Goal: Task Accomplishment & Management: Manage account settings

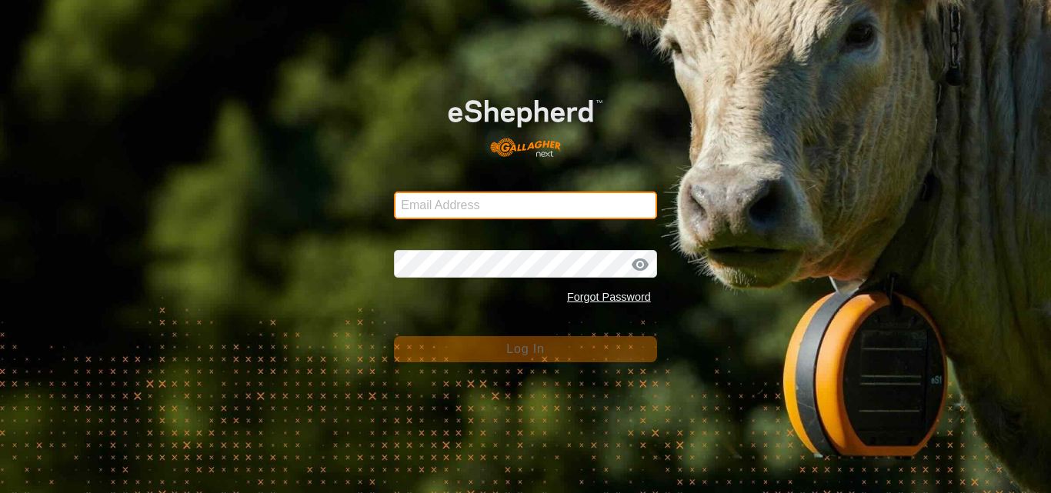
click at [468, 207] on input "Email Address" at bounding box center [525, 206] width 263 height 28
type input "[EMAIL_ADDRESS][DOMAIN_NAME]"
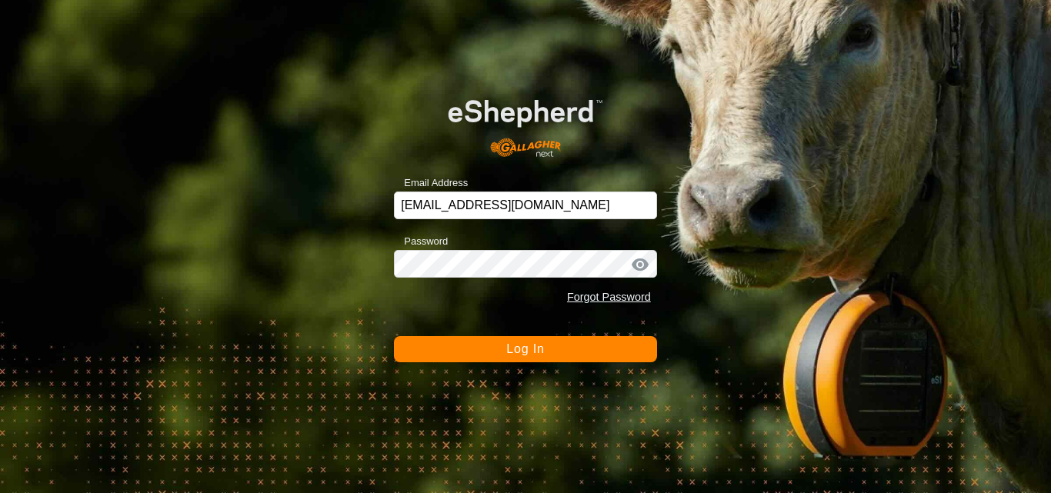
click at [527, 344] on span "Log In" at bounding box center [525, 348] width 38 height 13
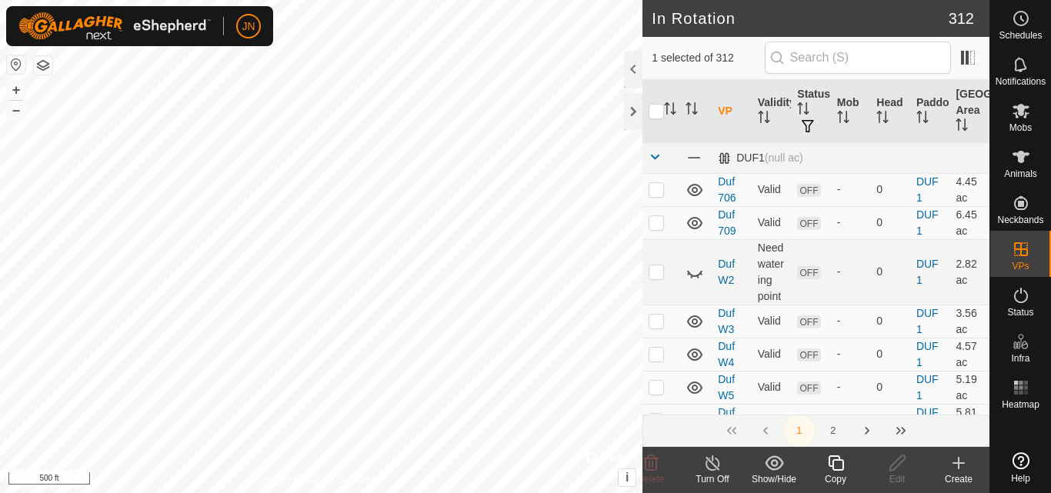
checkbox input "true"
checkbox input "false"
click at [841, 467] on icon at bounding box center [835, 463] width 19 height 18
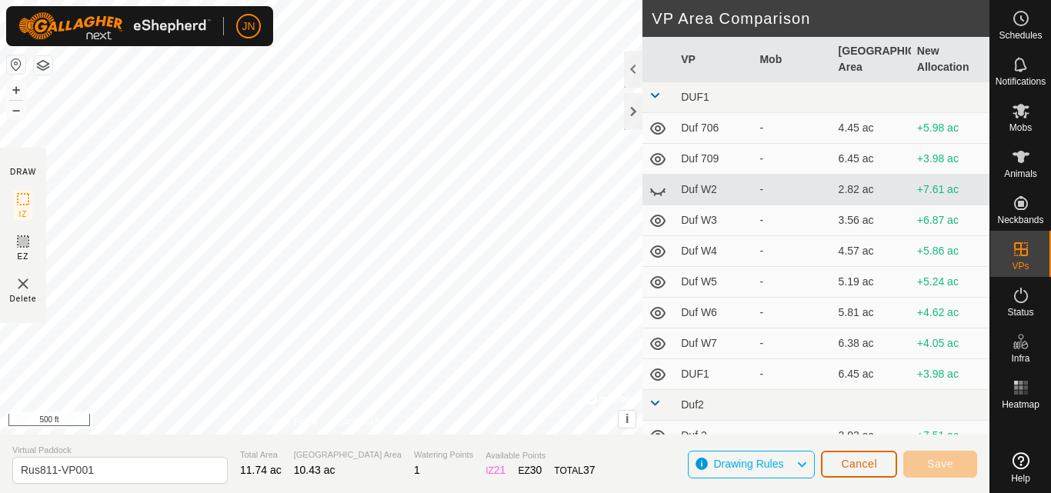
click at [848, 460] on span "Cancel" at bounding box center [859, 464] width 36 height 12
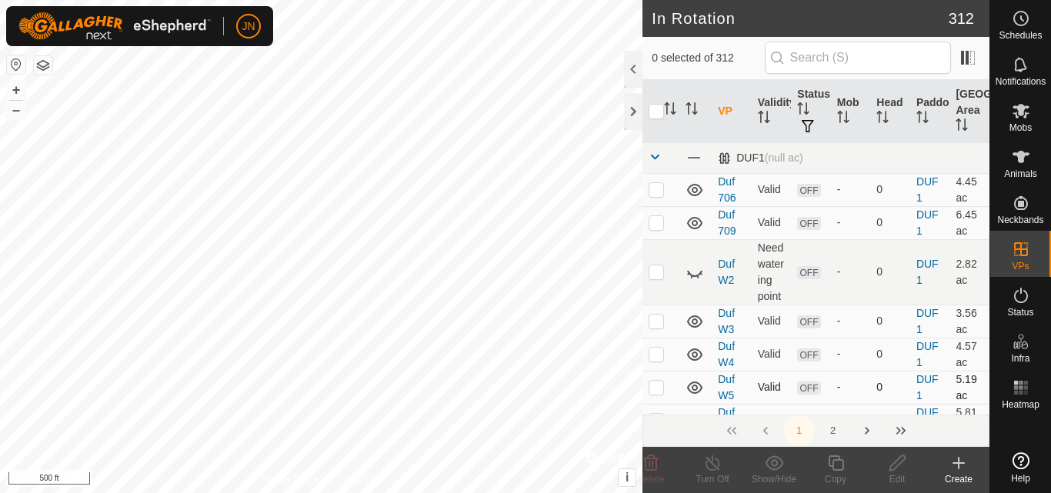
checkbox input "true"
click at [835, 460] on icon at bounding box center [835, 463] width 15 height 15
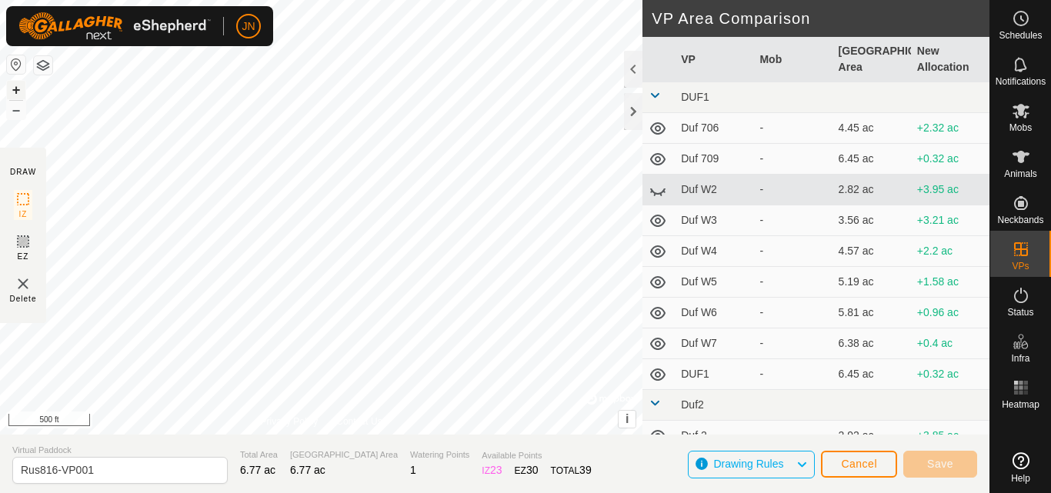
click at [17, 86] on button "+" at bounding box center [16, 90] width 18 height 18
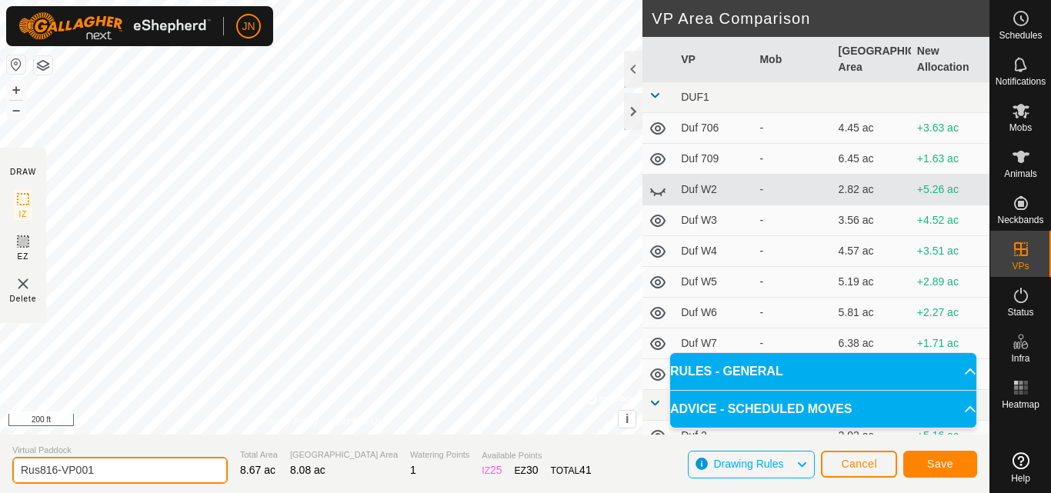
click at [130, 470] on input "Rus816-VP001" at bounding box center [119, 470] width 215 height 27
type input "Rus818"
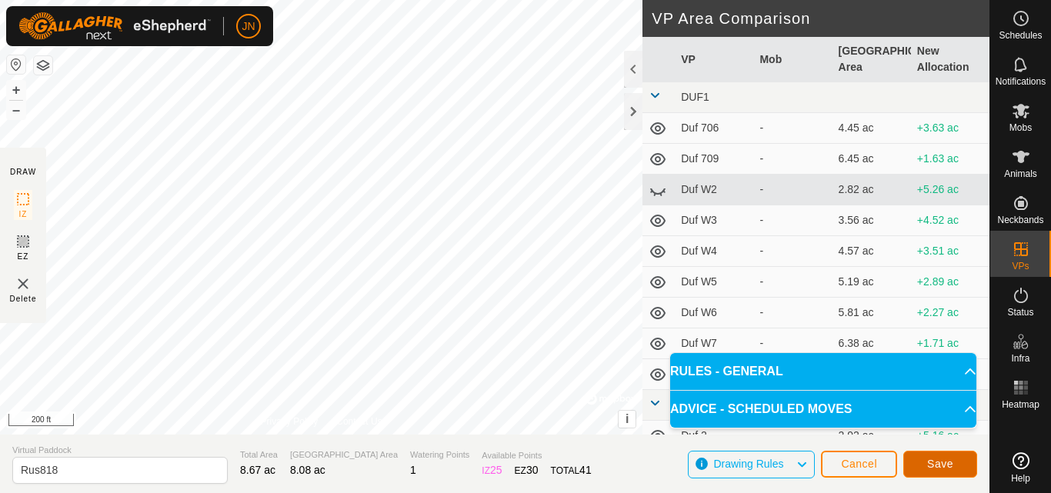
click at [936, 459] on span "Save" at bounding box center [940, 464] width 26 height 12
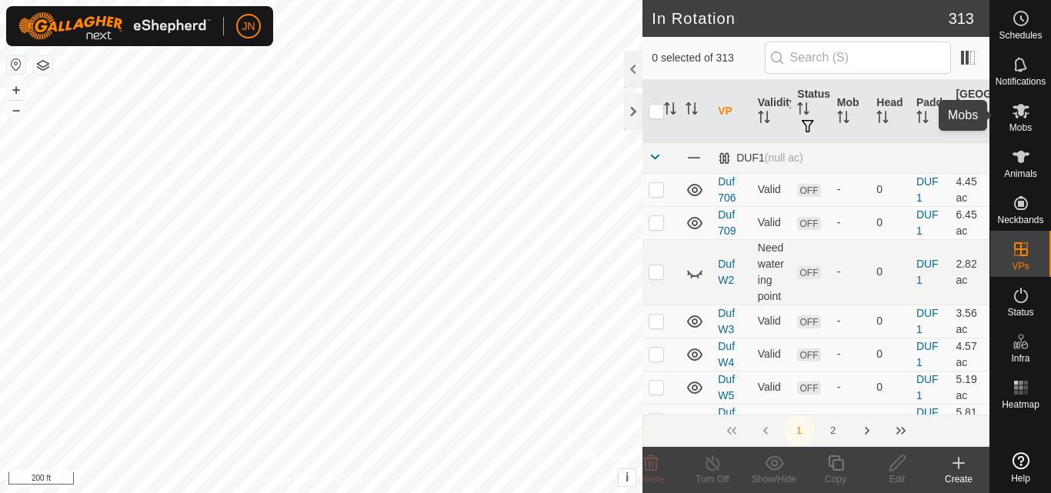
click at [1026, 107] on icon at bounding box center [1021, 111] width 17 height 15
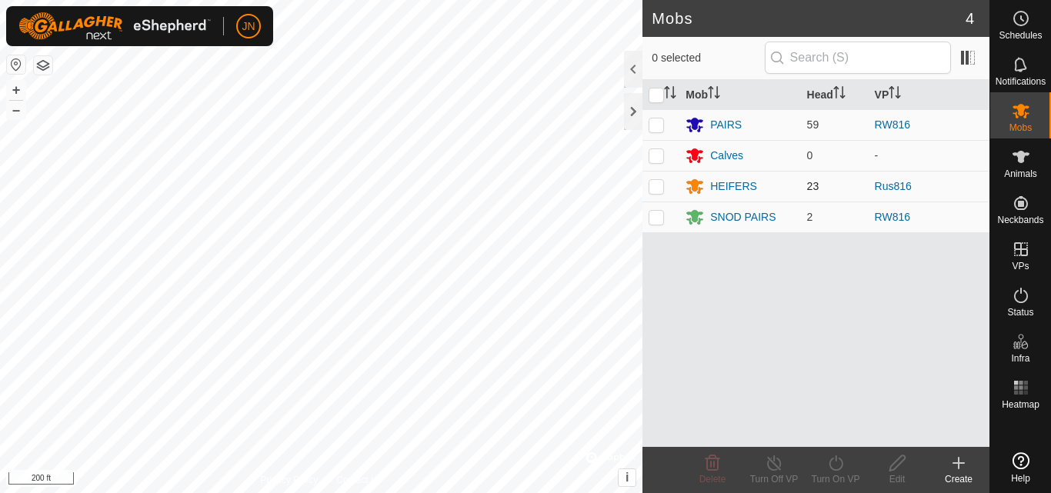
click at [655, 186] on p-checkbox at bounding box center [656, 186] width 15 height 12
checkbox input "true"
click at [839, 467] on icon at bounding box center [835, 463] width 19 height 18
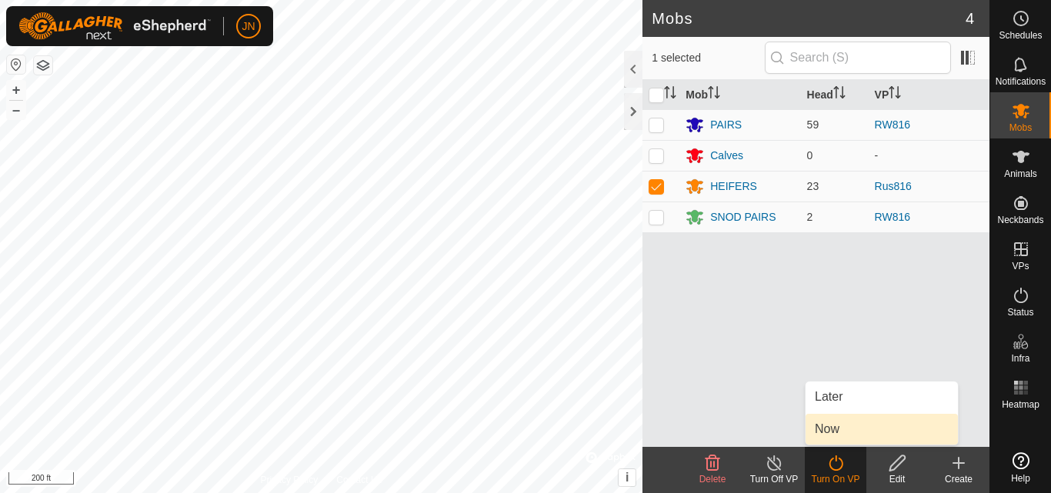
click at [840, 434] on link "Now" at bounding box center [882, 429] width 152 height 31
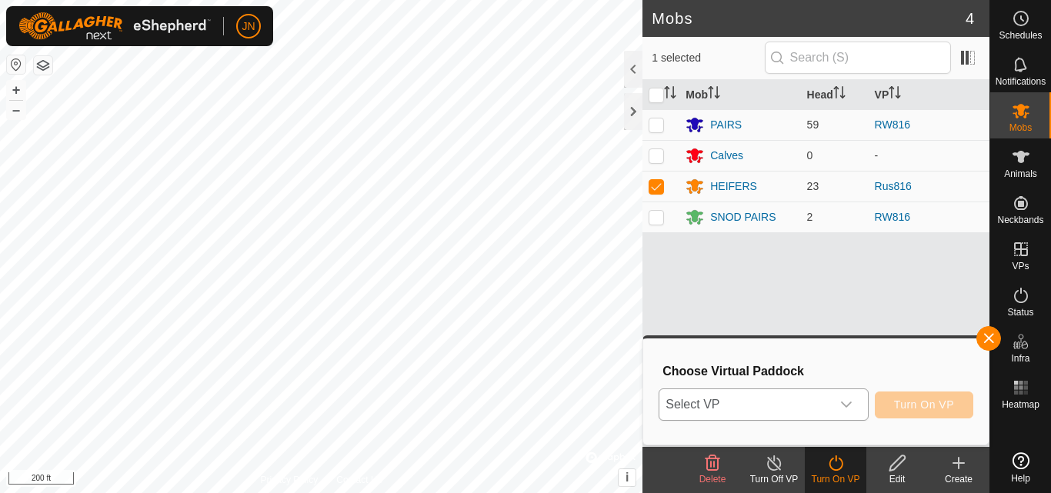
click at [786, 409] on span "Select VP" at bounding box center [744, 404] width 171 height 31
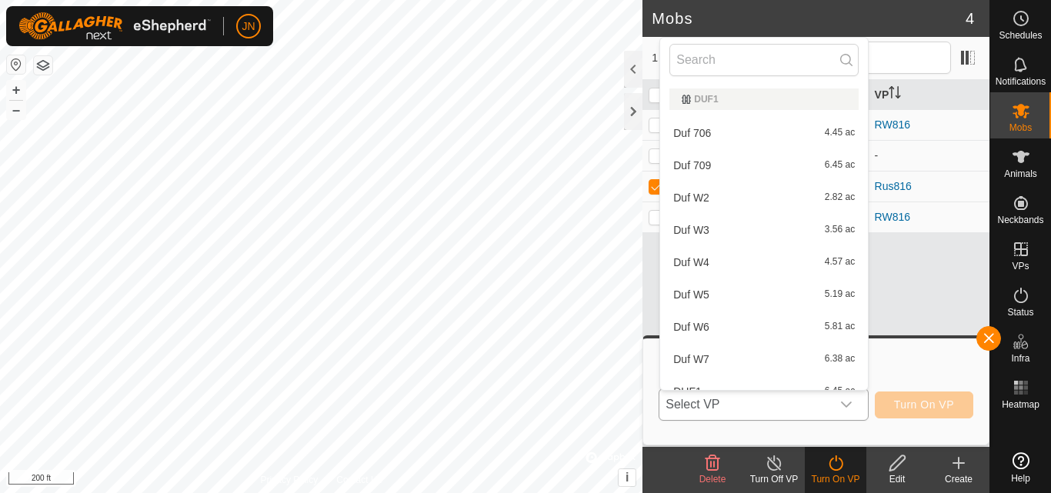
type input "R"
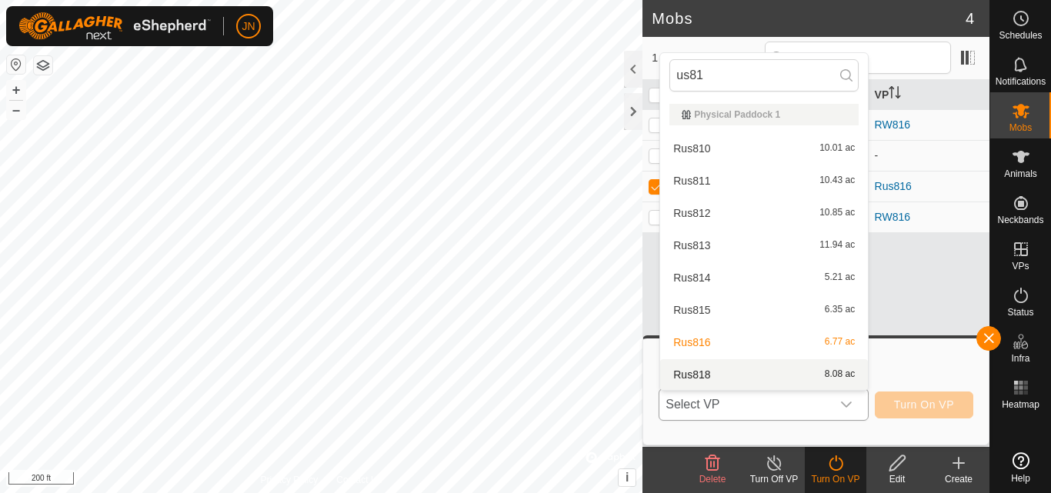
type input "us81"
click at [787, 379] on li "Rus818 8.08 ac" at bounding box center [764, 374] width 208 height 31
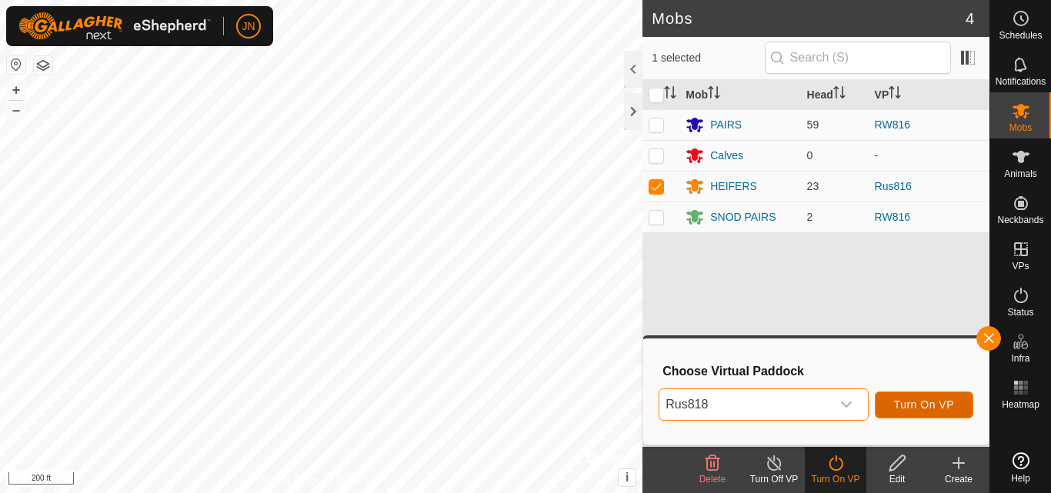
click at [930, 399] on span "Turn On VP" at bounding box center [924, 405] width 60 height 12
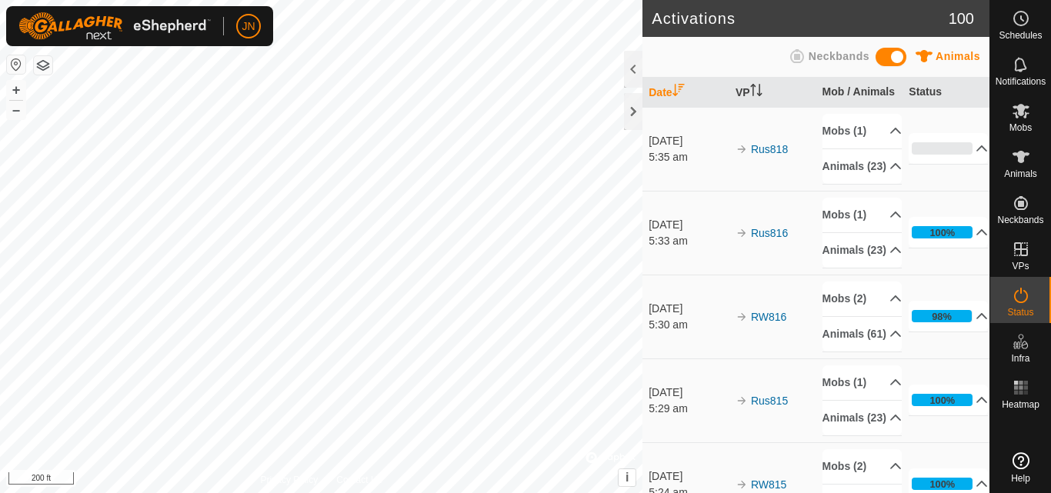
click at [25, 111] on div "+ –" at bounding box center [16, 100] width 20 height 40
click at [17, 110] on button "–" at bounding box center [16, 110] width 18 height 18
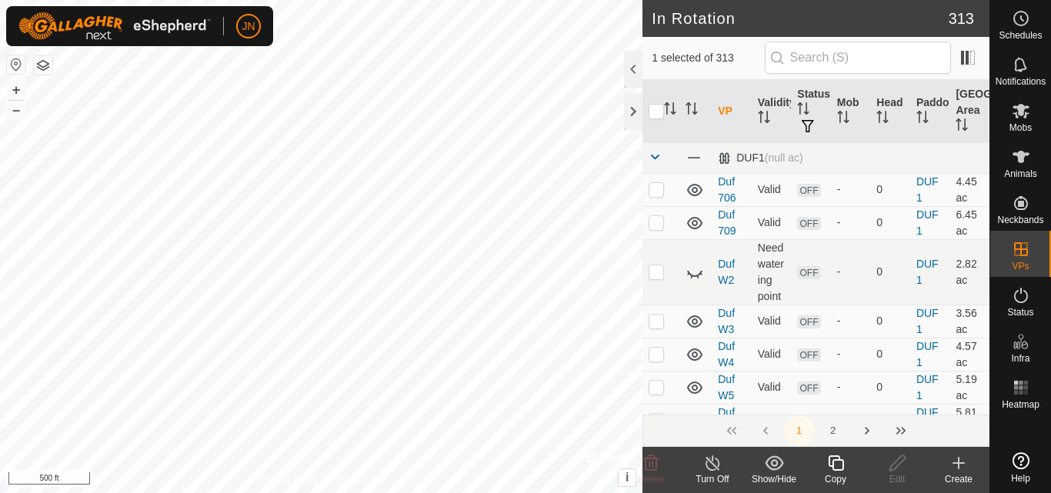
click at [843, 465] on icon at bounding box center [835, 463] width 15 height 15
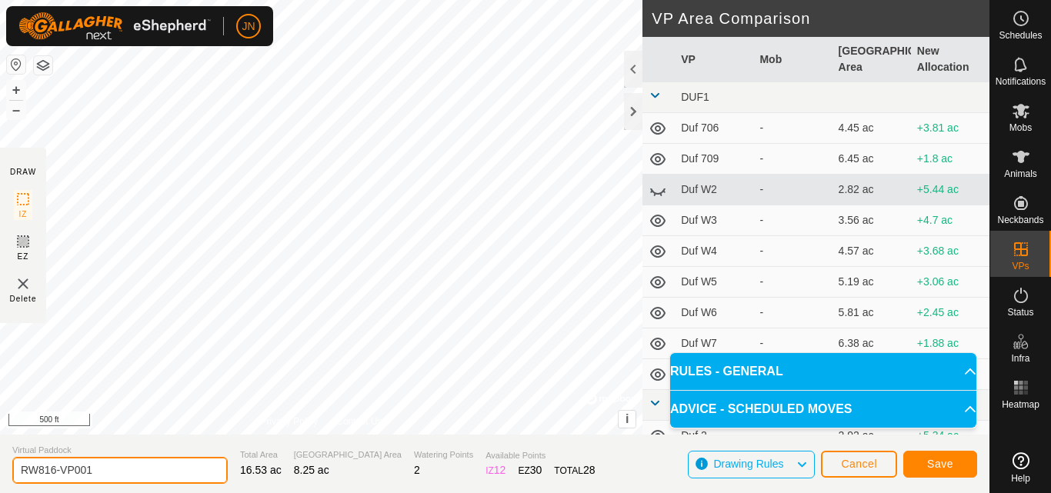
click at [125, 470] on input "RW816-VP001" at bounding box center [119, 470] width 215 height 27
type input "R817-818"
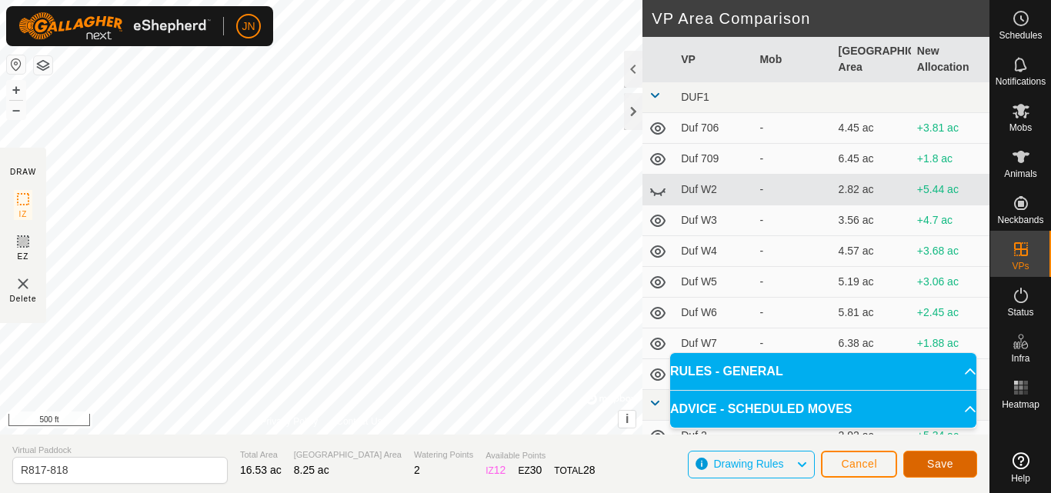
click at [930, 459] on span "Save" at bounding box center [940, 464] width 26 height 12
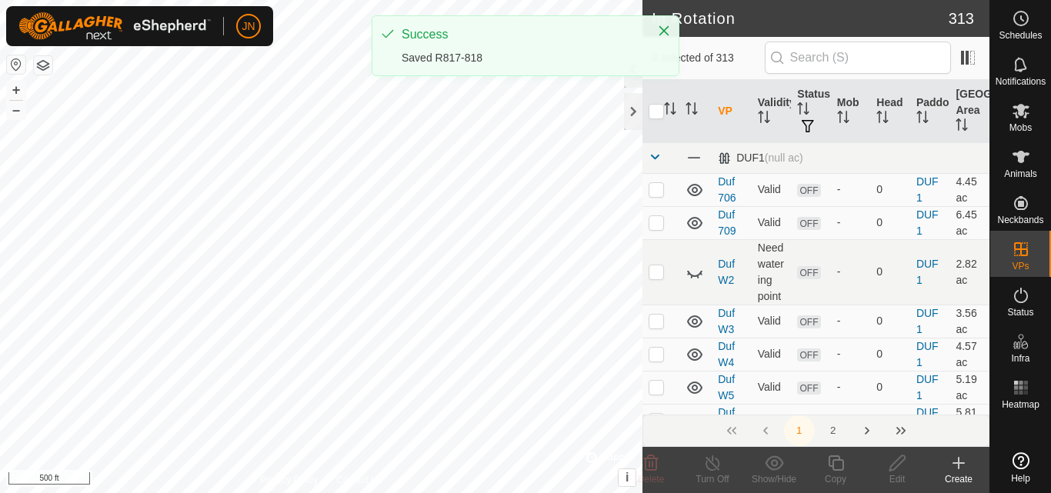
click at [1023, 107] on icon at bounding box center [1021, 111] width 17 height 15
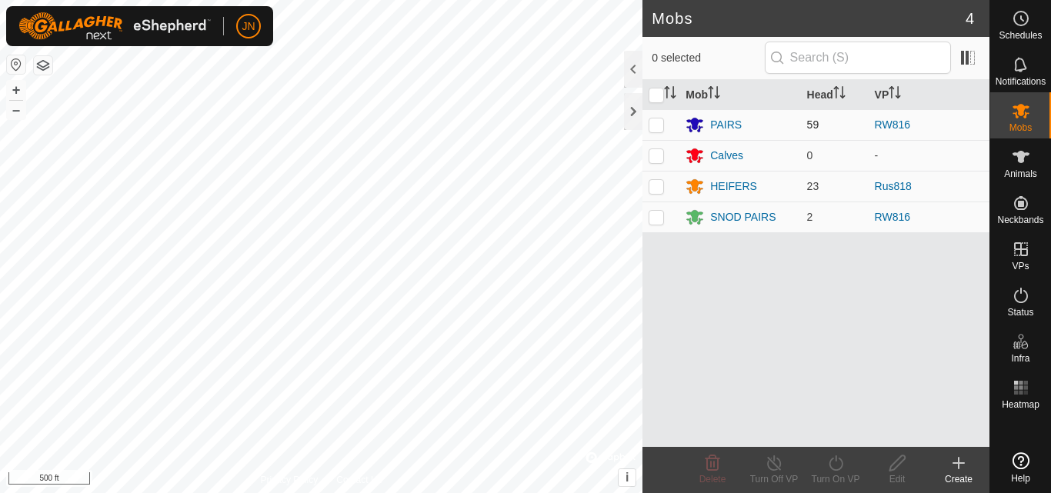
click at [656, 122] on p-checkbox at bounding box center [656, 124] width 15 height 12
checkbox input "true"
click at [656, 218] on p-checkbox at bounding box center [656, 217] width 15 height 12
checkbox input "true"
click at [836, 464] on icon at bounding box center [835, 463] width 19 height 18
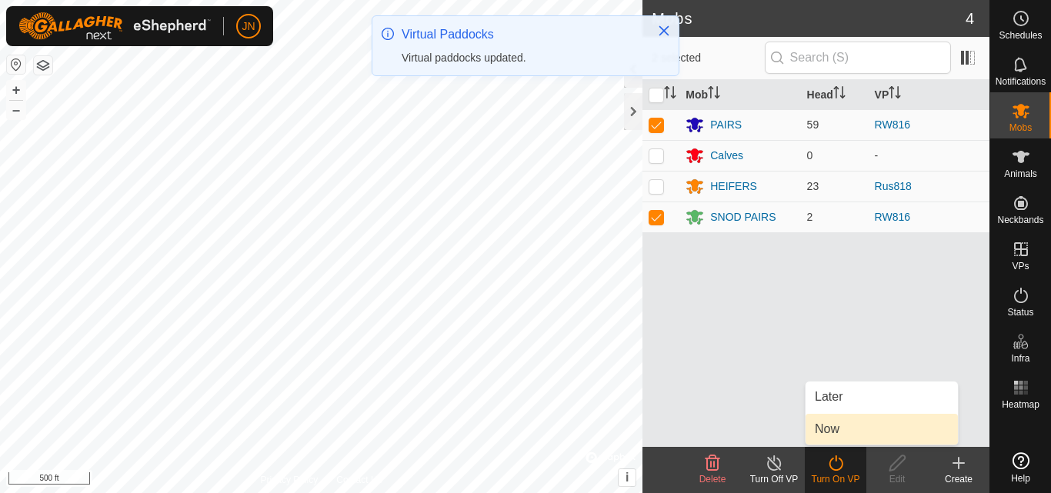
click at [836, 420] on link "Now" at bounding box center [882, 429] width 152 height 31
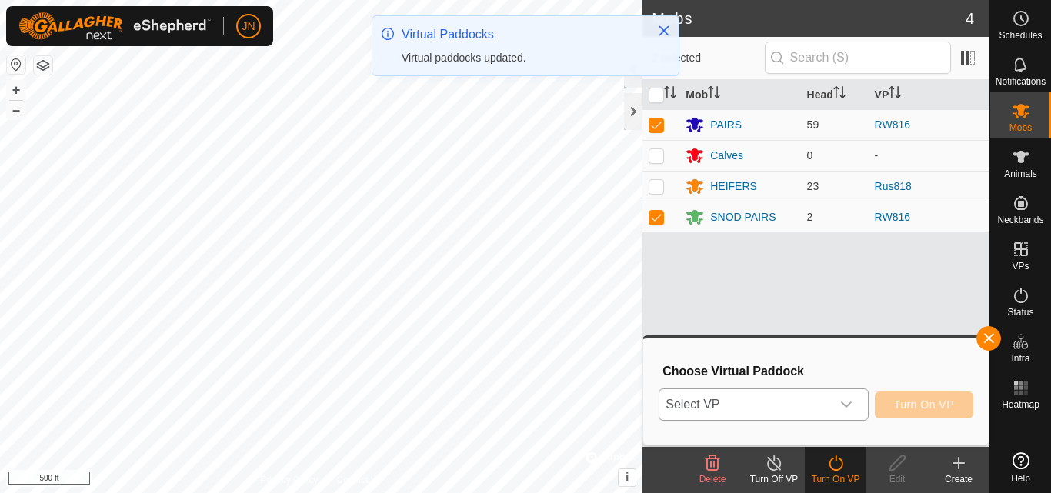
click at [795, 395] on span "Select VP" at bounding box center [744, 404] width 171 height 31
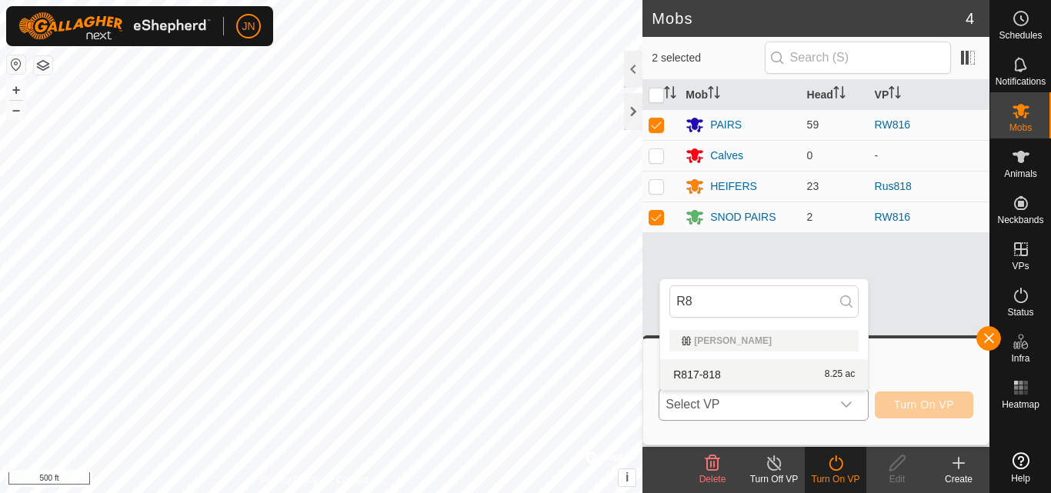
type input "R8"
click at [786, 379] on li "R817-818 8.25 ac" at bounding box center [764, 374] width 208 height 31
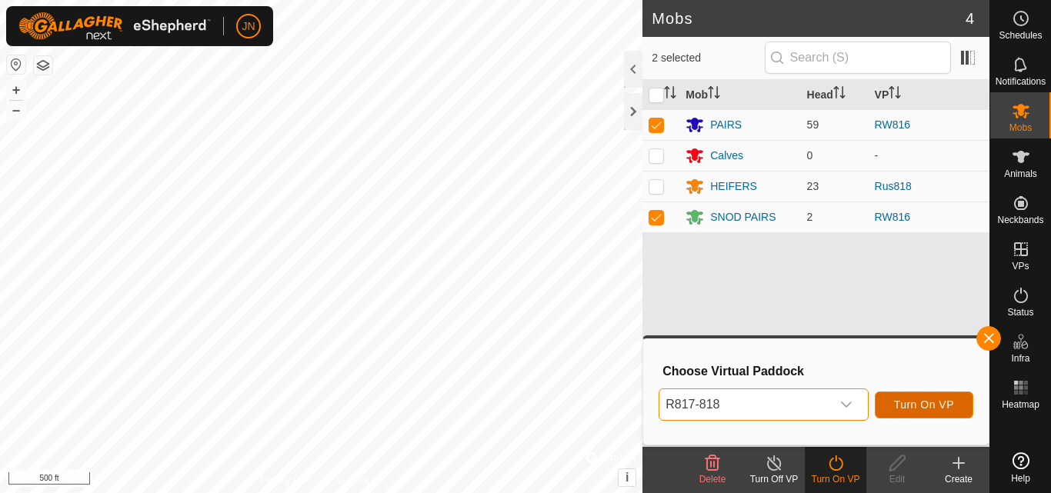
click at [919, 398] on button "Turn On VP" at bounding box center [924, 405] width 98 height 27
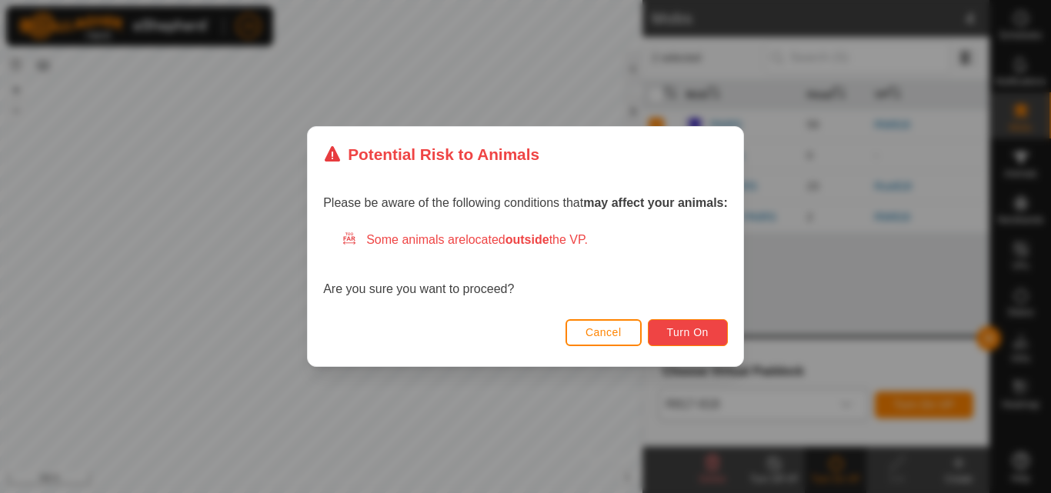
click at [700, 329] on span "Turn On" at bounding box center [688, 332] width 42 height 12
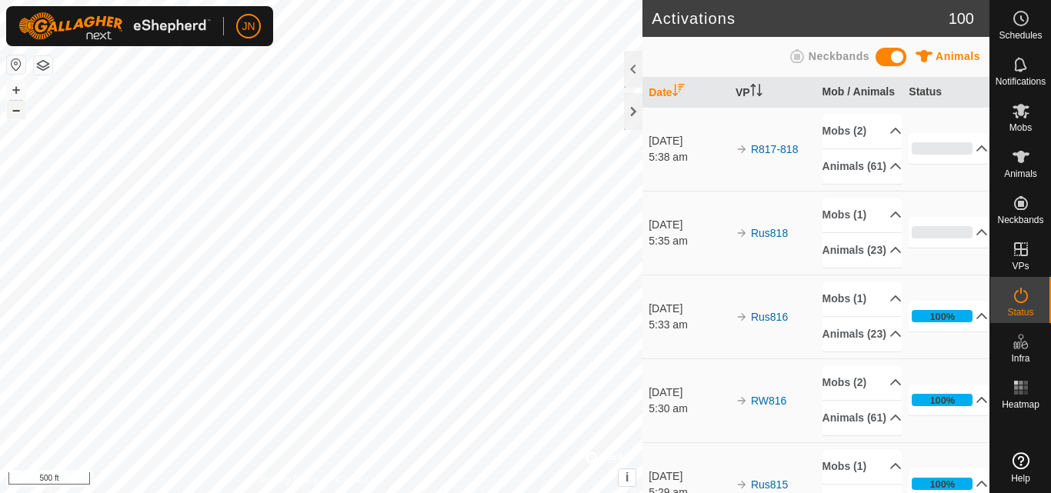
click at [18, 115] on button "–" at bounding box center [16, 110] width 18 height 18
